Goal: Navigation & Orientation: Find specific page/section

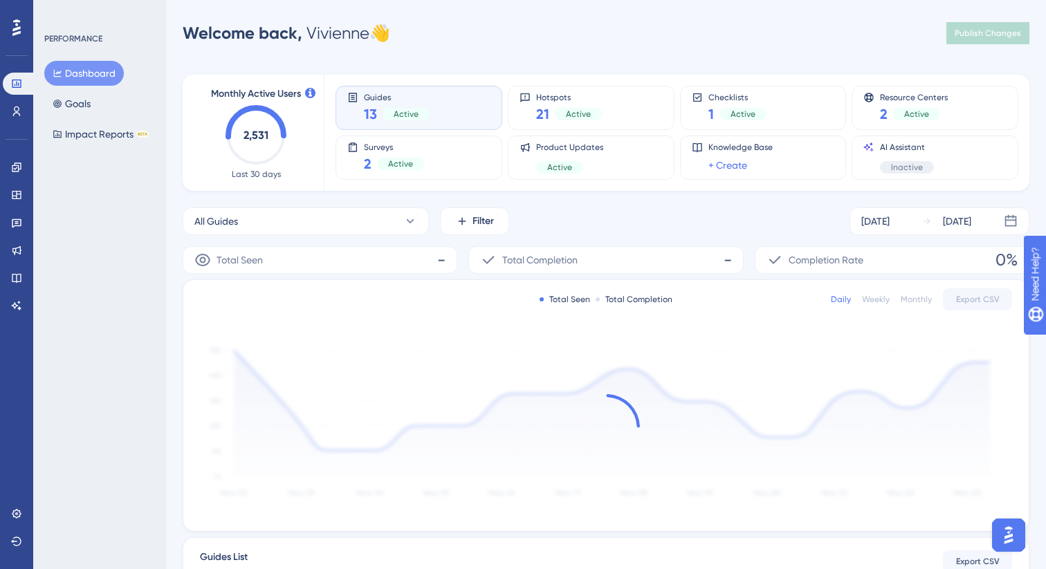
scroll to position [6, 0]
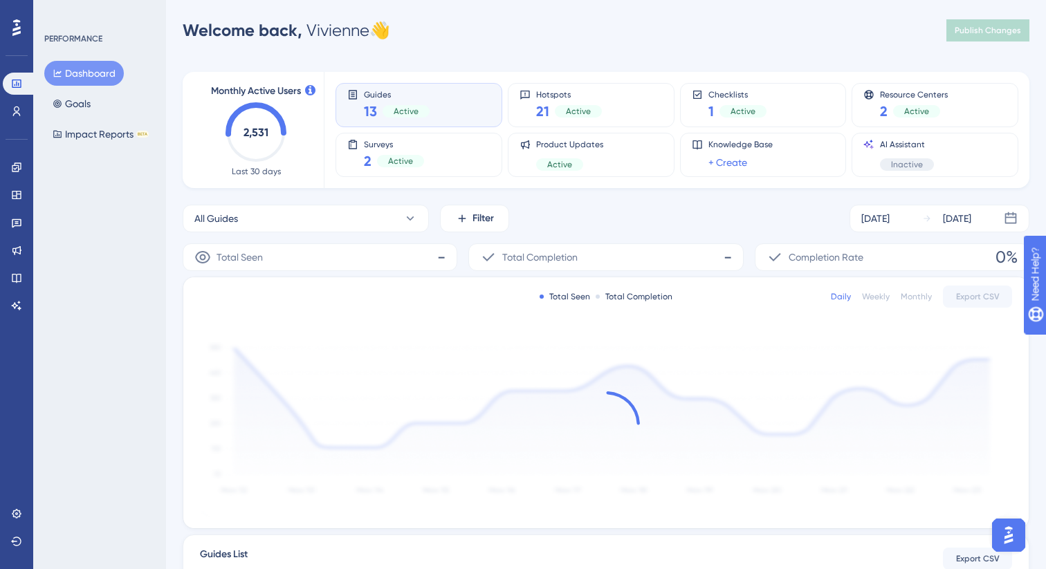
click at [636, 410] on icon at bounding box center [606, 424] width 67 height 67
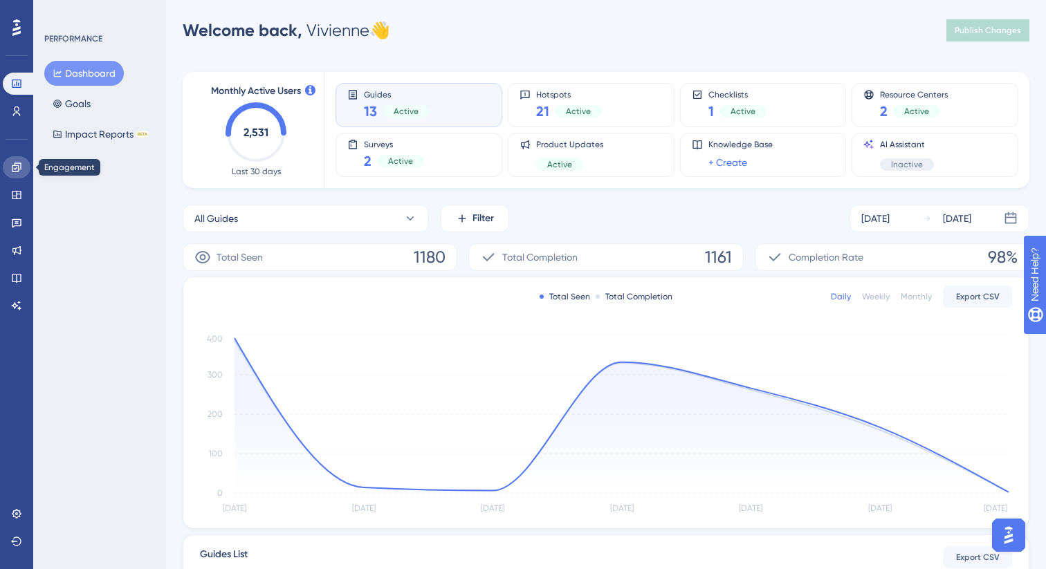
click at [28, 165] on link at bounding box center [17, 167] width 28 height 22
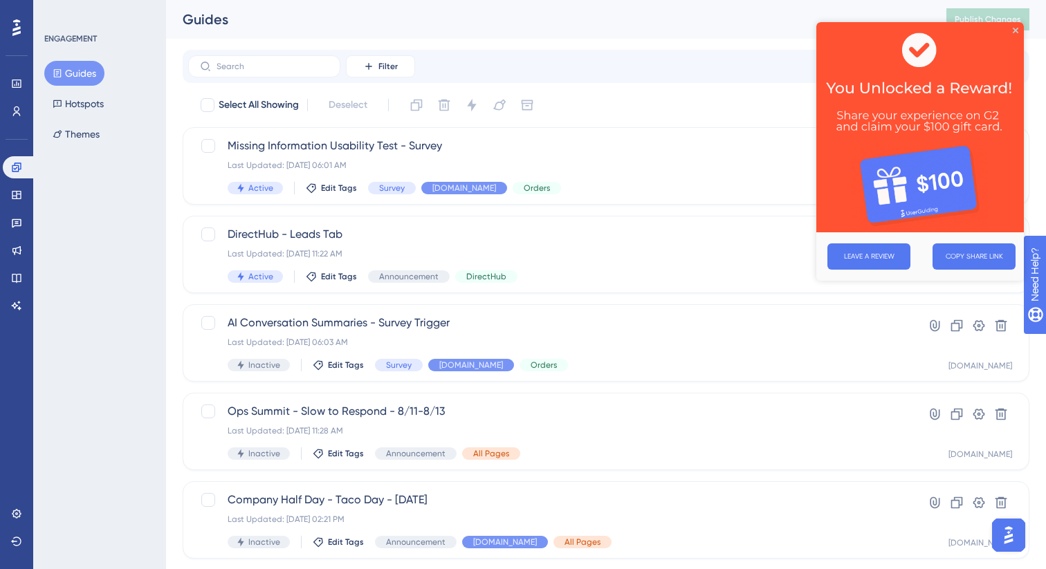
click at [1010, 28] on img at bounding box center [919, 127] width 207 height 210
click at [1018, 23] on img at bounding box center [919, 127] width 207 height 210
click at [1014, 28] on icon "Close Preview" at bounding box center [1015, 31] width 6 height 6
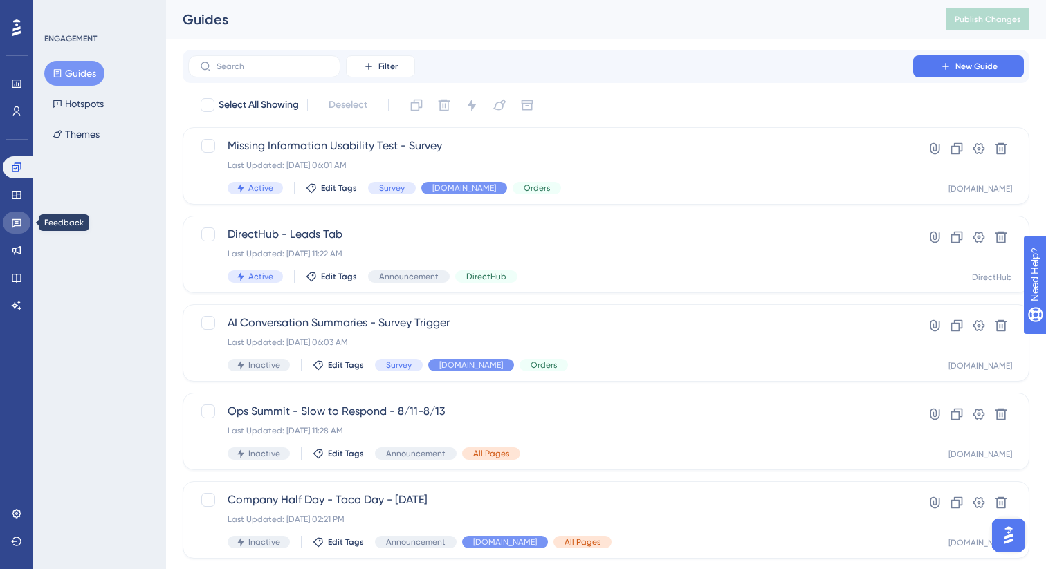
click at [28, 216] on link at bounding box center [17, 223] width 28 height 22
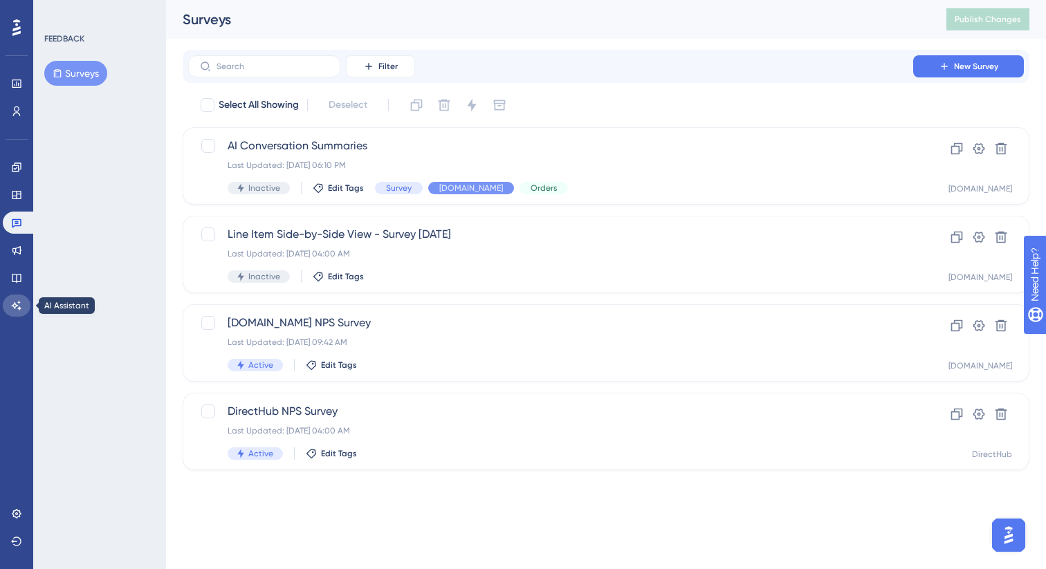
click at [22, 301] on link at bounding box center [17, 306] width 28 height 22
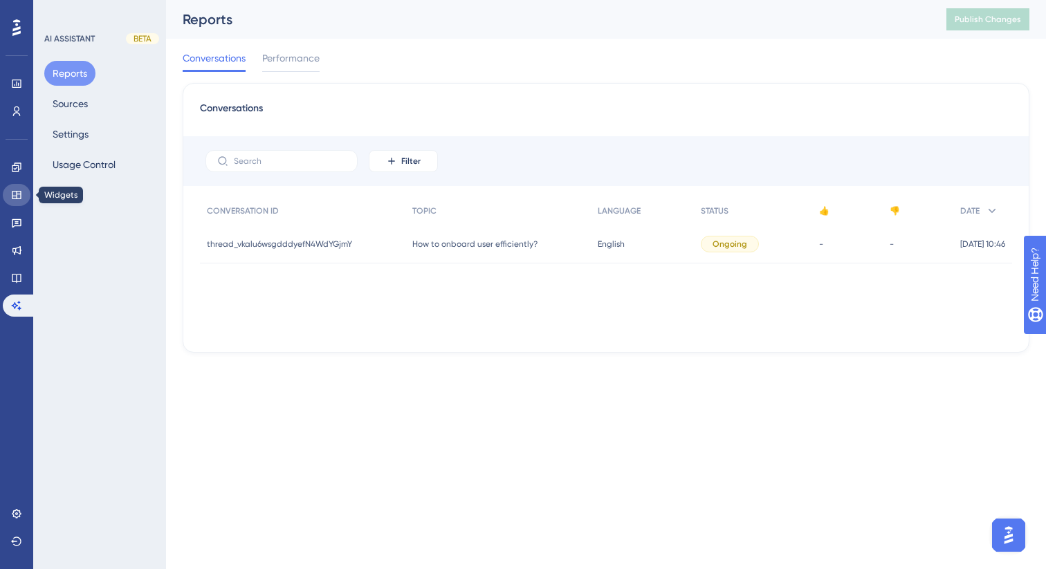
click at [21, 196] on icon at bounding box center [16, 195] width 9 height 8
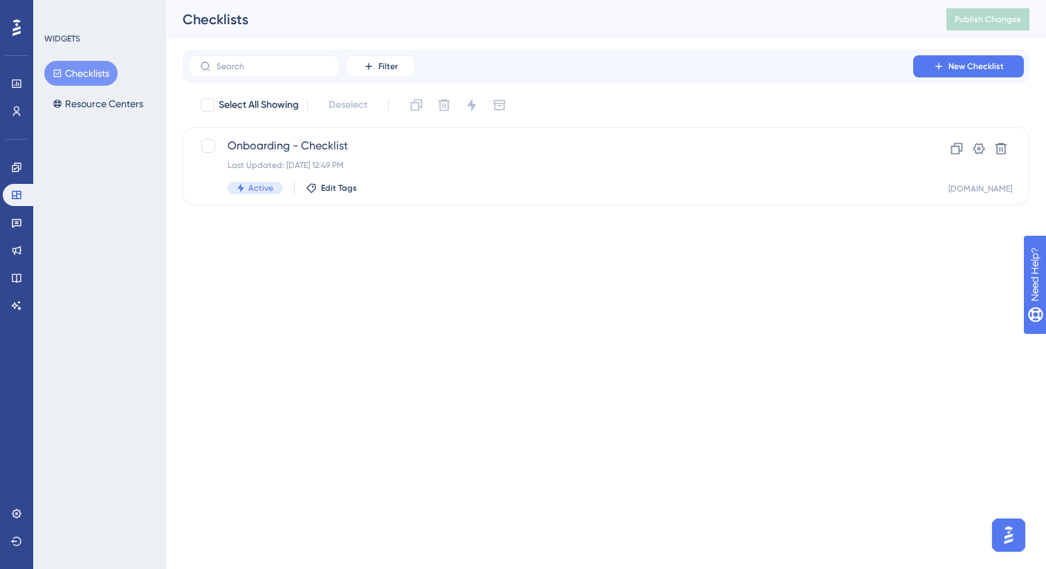
click at [20, 210] on div "Engagement Widgets Feedback Product Updates Knowledge Base AI Assistant" at bounding box center [17, 236] width 28 height 160
click at [20, 214] on link at bounding box center [17, 223] width 28 height 22
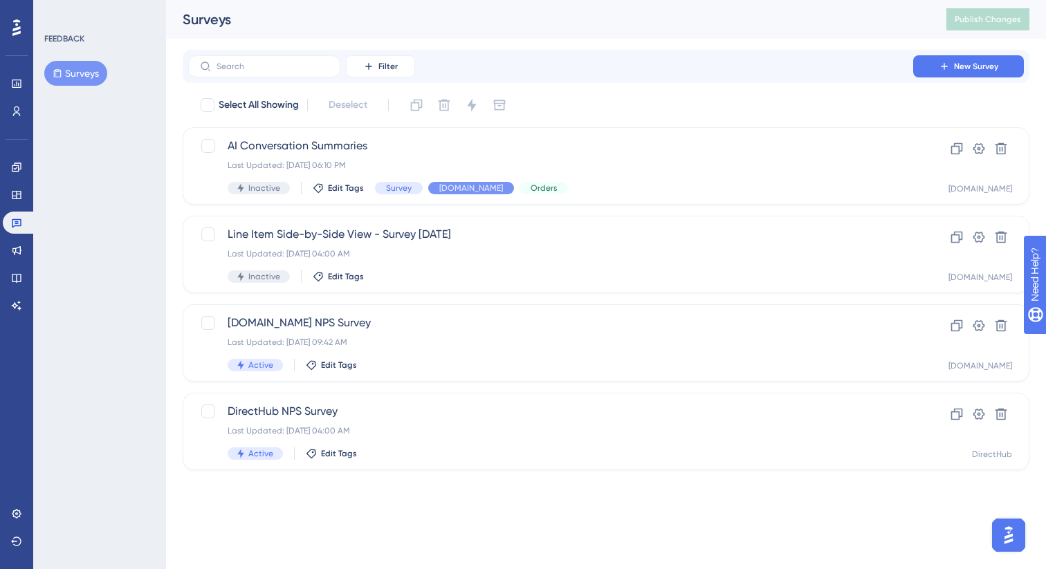
click at [19, 154] on div "Engagement Widgets Feedback Product Updates Knowledge Base AI Assistant" at bounding box center [17, 219] width 28 height 194
click at [17, 167] on icon at bounding box center [16, 167] width 11 height 11
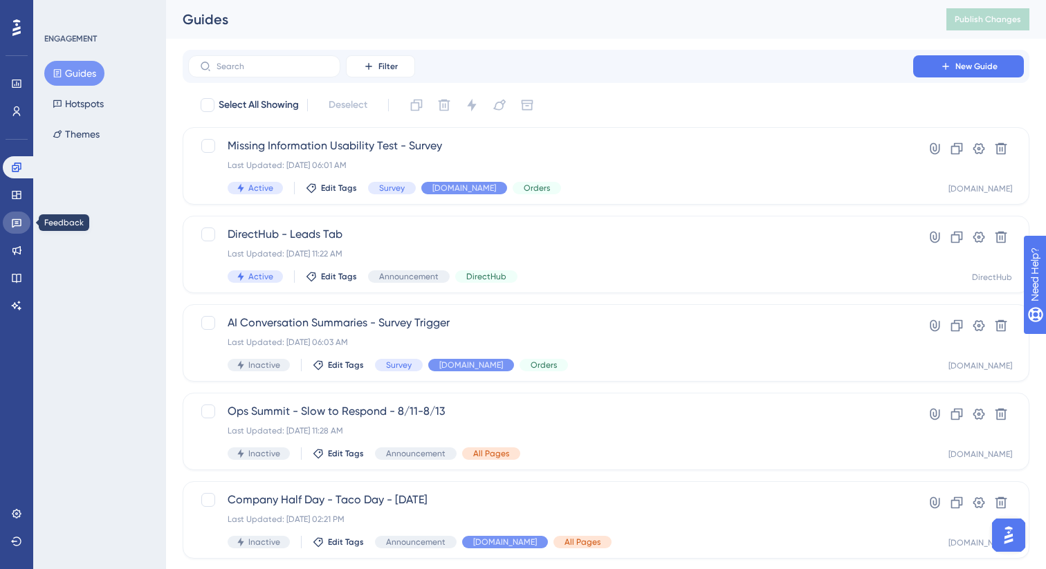
click at [14, 223] on icon at bounding box center [16, 222] width 11 height 11
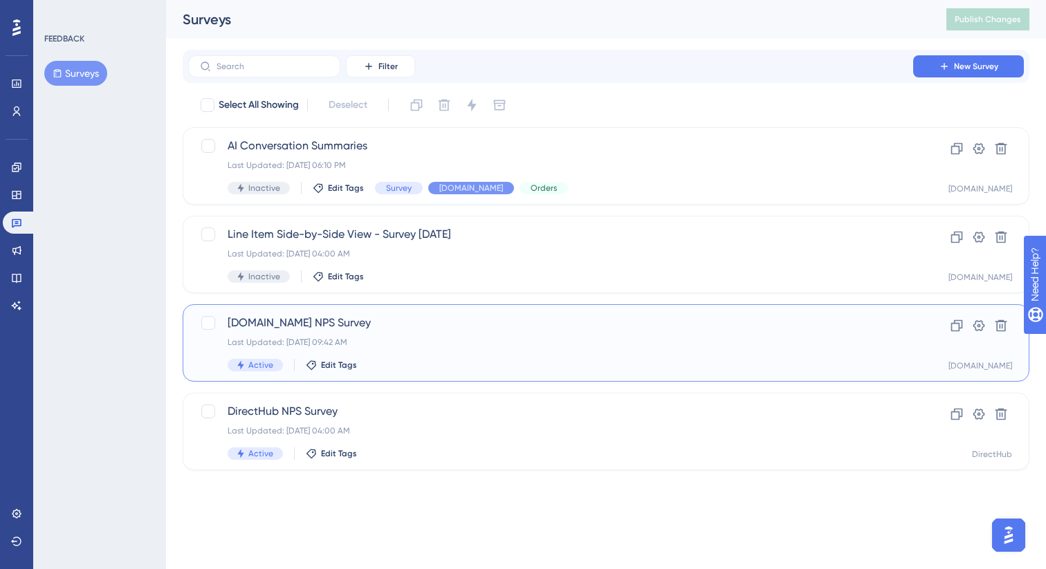
click at [483, 349] on div "[DOMAIN_NAME] NPS Survey Last Updated: [DATE] 09:42 AM Active Edit Tags" at bounding box center [550, 343] width 646 height 57
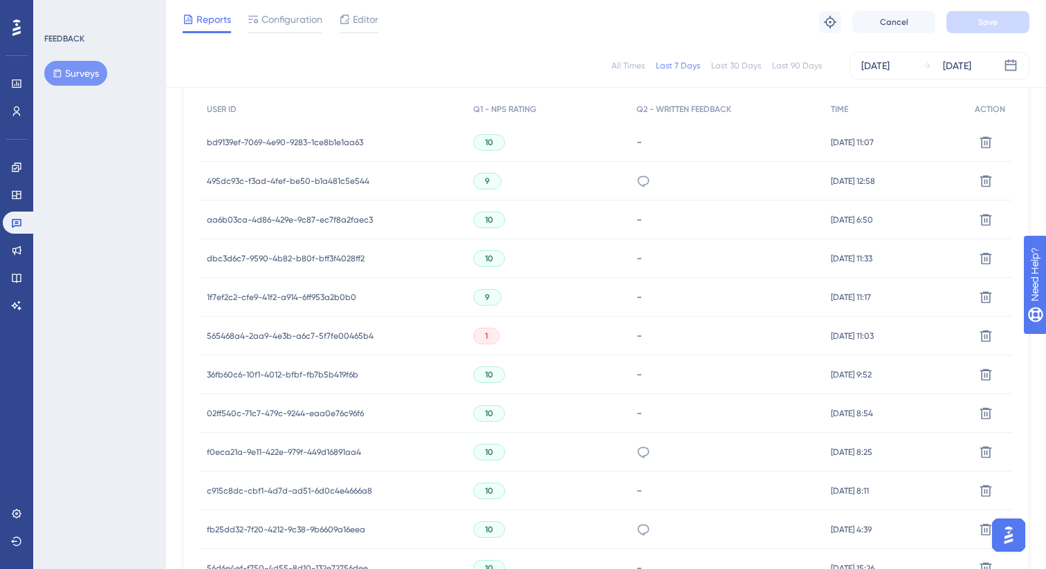
scroll to position [472, 0]
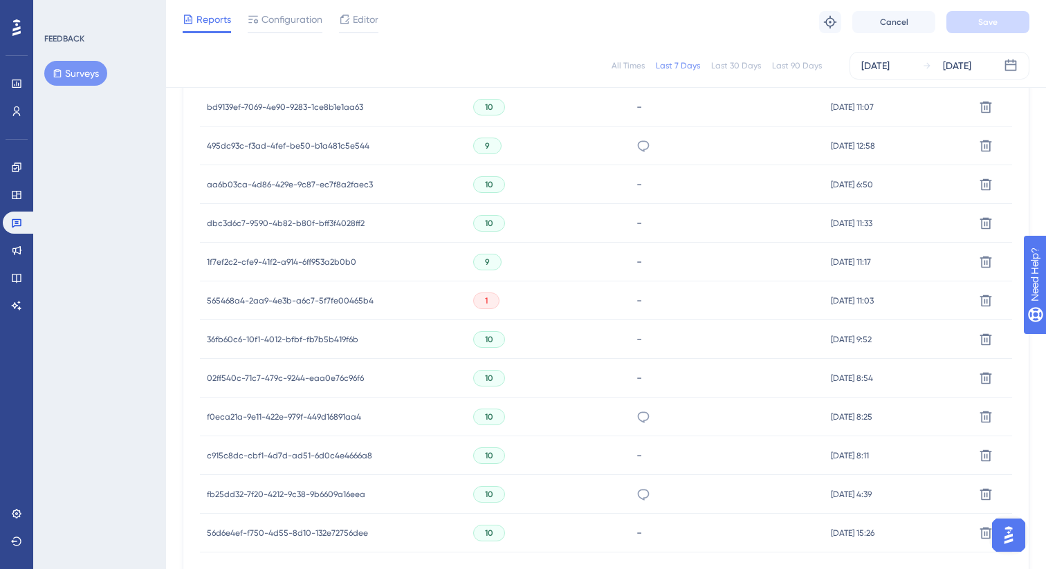
click at [340, 301] on span "565468a4-2aa9-4e3b-a6c7-5f7fe00465b4" at bounding box center [290, 300] width 167 height 11
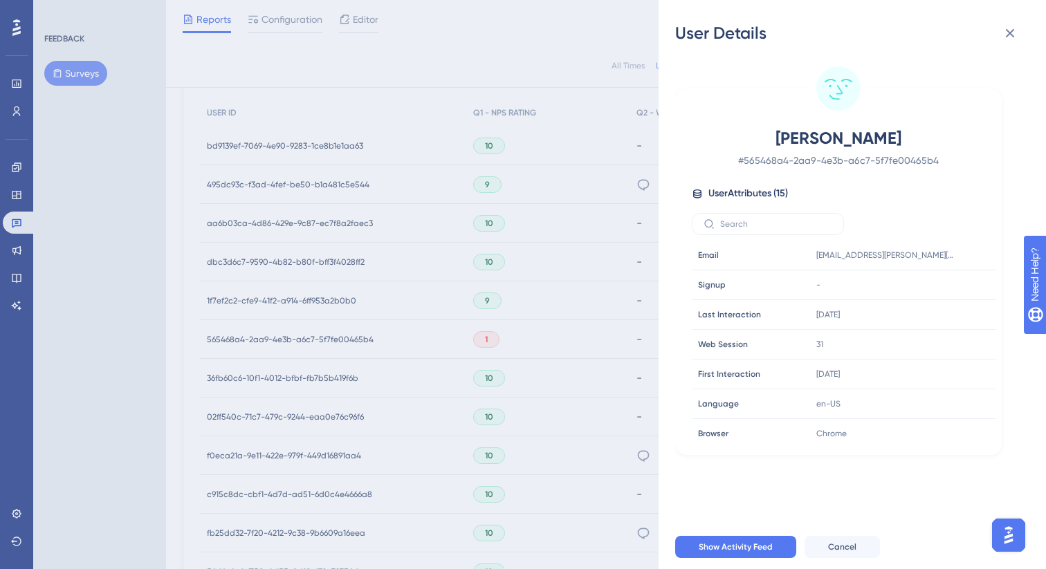
scroll to position [432, 0]
click at [1013, 40] on icon at bounding box center [1009, 33] width 17 height 17
